Goal: Task Accomplishment & Management: Manage account settings

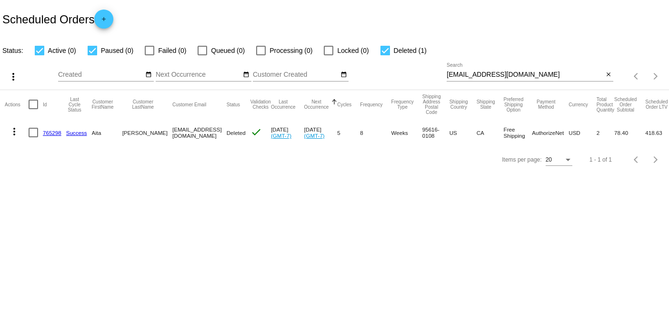
click at [530, 76] on input "[EMAIL_ADDRESS][DOMAIN_NAME]" at bounding box center [524, 75] width 157 height 8
drag, startPoint x: 530, startPoint y: 75, endPoint x: 376, endPoint y: 50, distance: 155.8
click at [379, 50] on app-dashboard-scheduled-orders "Scheduled Orders add Status: Active (0) Paused (0) Failed (0) Queued (0) Proces…" at bounding box center [334, 86] width 669 height 173
click at [531, 24] on div "Scheduled Orders add" at bounding box center [334, 19] width 669 height 38
click at [58, 134] on link "765298" at bounding box center [52, 132] width 19 height 6
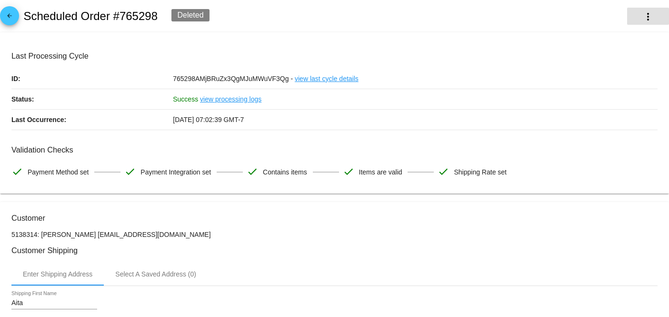
click at [642, 16] on mat-icon "more_vert" at bounding box center [647, 16] width 11 height 11
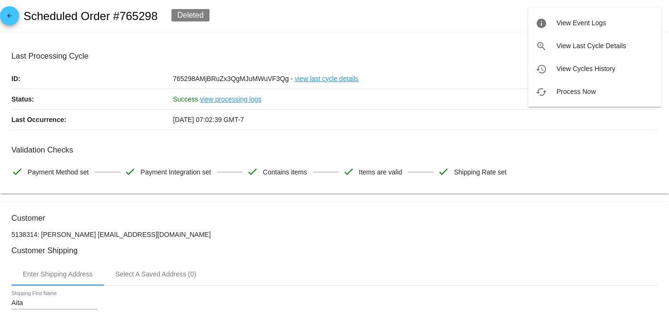
click at [416, 16] on div at bounding box center [334, 158] width 669 height 317
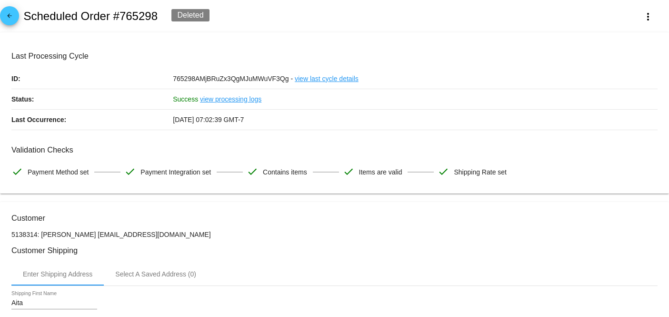
click at [494, 109] on div "[DATE] 07:02:39 GMT-7" at bounding box center [415, 119] width 485 height 20
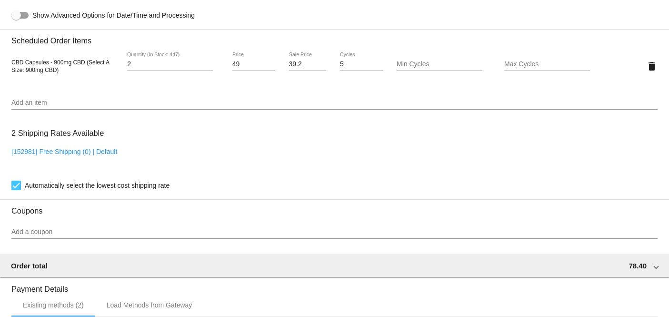
scroll to position [370, 0]
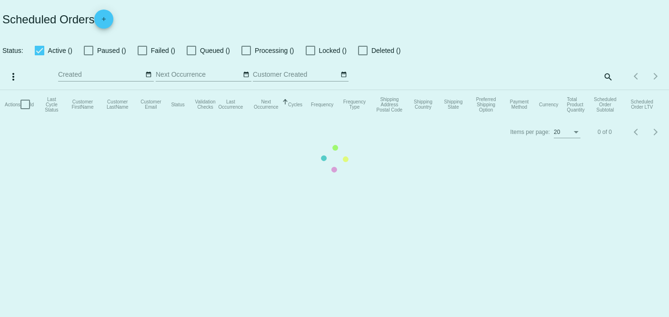
checkbox input "true"
click at [282, 90] on mat-table "Actions Id Last Cycle Status Customer FirstName Customer LastName Customer Emai…" at bounding box center [334, 104] width 669 height 29
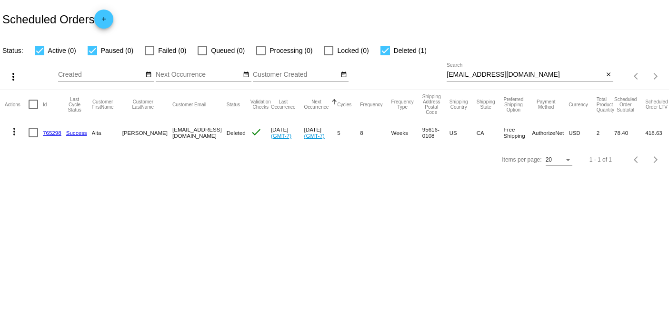
click at [272, 20] on div "Scheduled Orders add" at bounding box center [334, 19] width 669 height 38
click at [329, 227] on body "Scheduled Orders add Status: Active (0) Paused (0) Failed (0) Queued (0) Proces…" at bounding box center [334, 158] width 669 height 317
click at [629, 131] on mat-cell "78.40" at bounding box center [629, 133] width 31 height 28
click at [8, 85] on div "more_vert" at bounding box center [30, 76] width 56 height 19
click at [10, 79] on mat-icon "more_vert" at bounding box center [13, 76] width 11 height 11
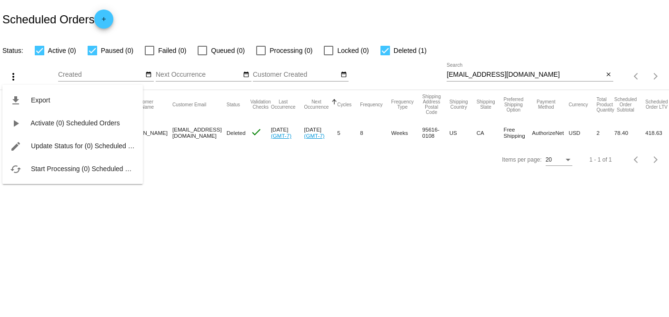
click at [181, 18] on div at bounding box center [334, 158] width 669 height 317
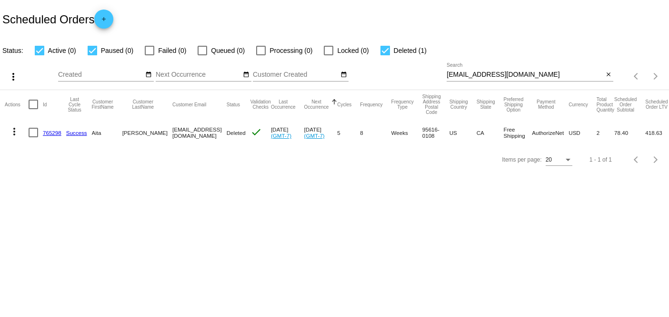
click at [178, 173] on div "Items per page: 20 1 - 1 of 1" at bounding box center [334, 159] width 669 height 27
